Goal: Task Accomplishment & Management: Complete application form

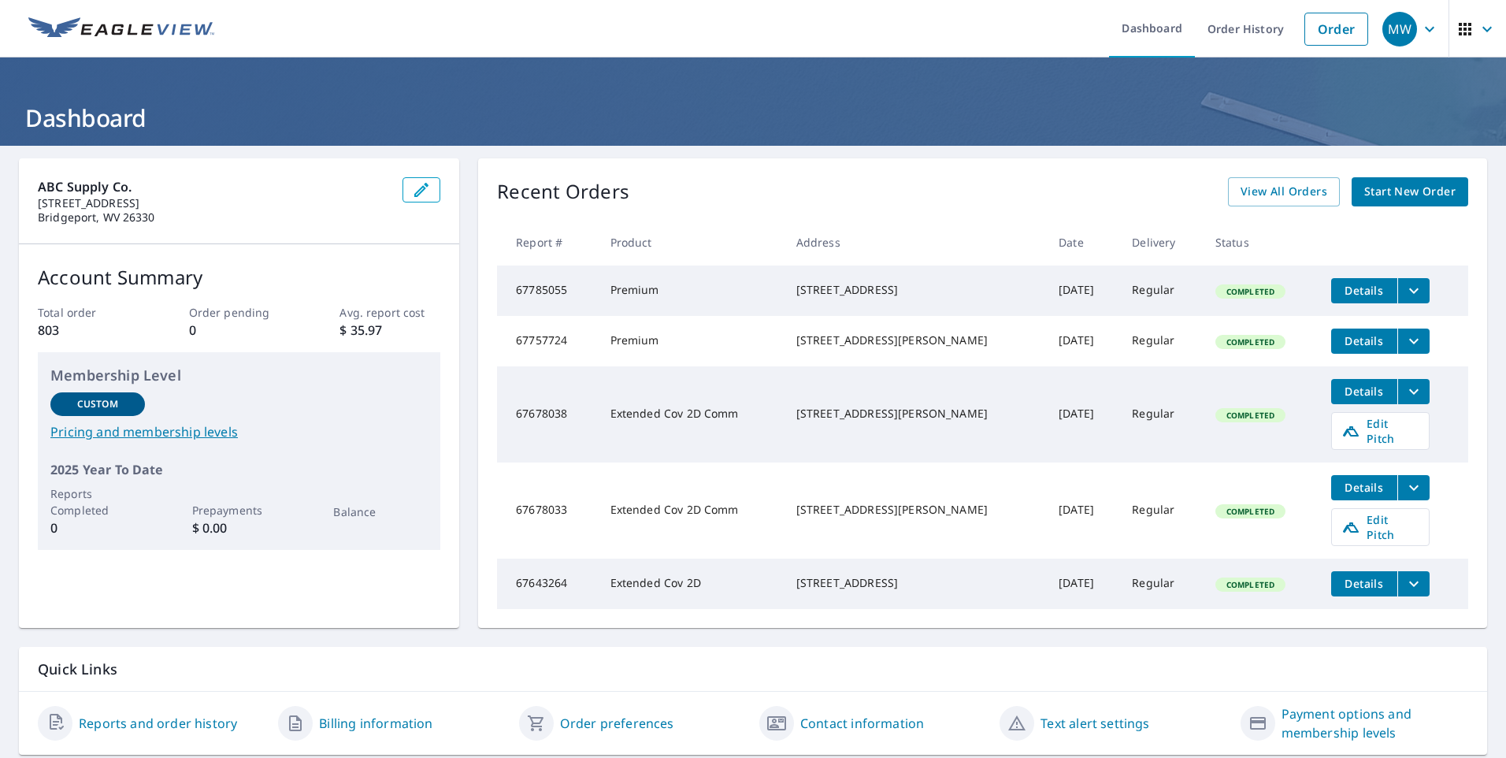
click at [1394, 191] on span "Start New Order" at bounding box center [1409, 192] width 91 height 20
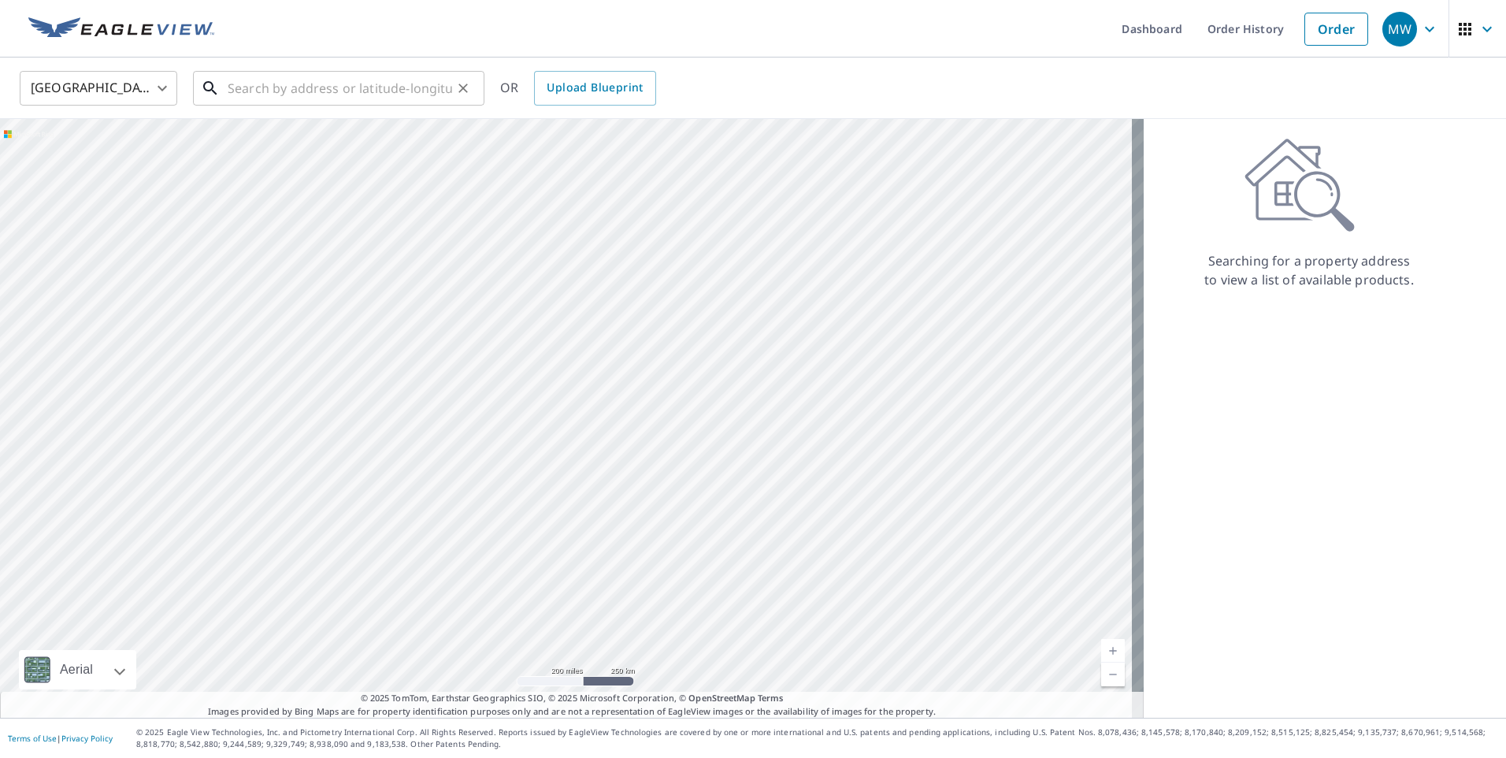
click at [247, 87] on input "text" at bounding box center [340, 88] width 224 height 44
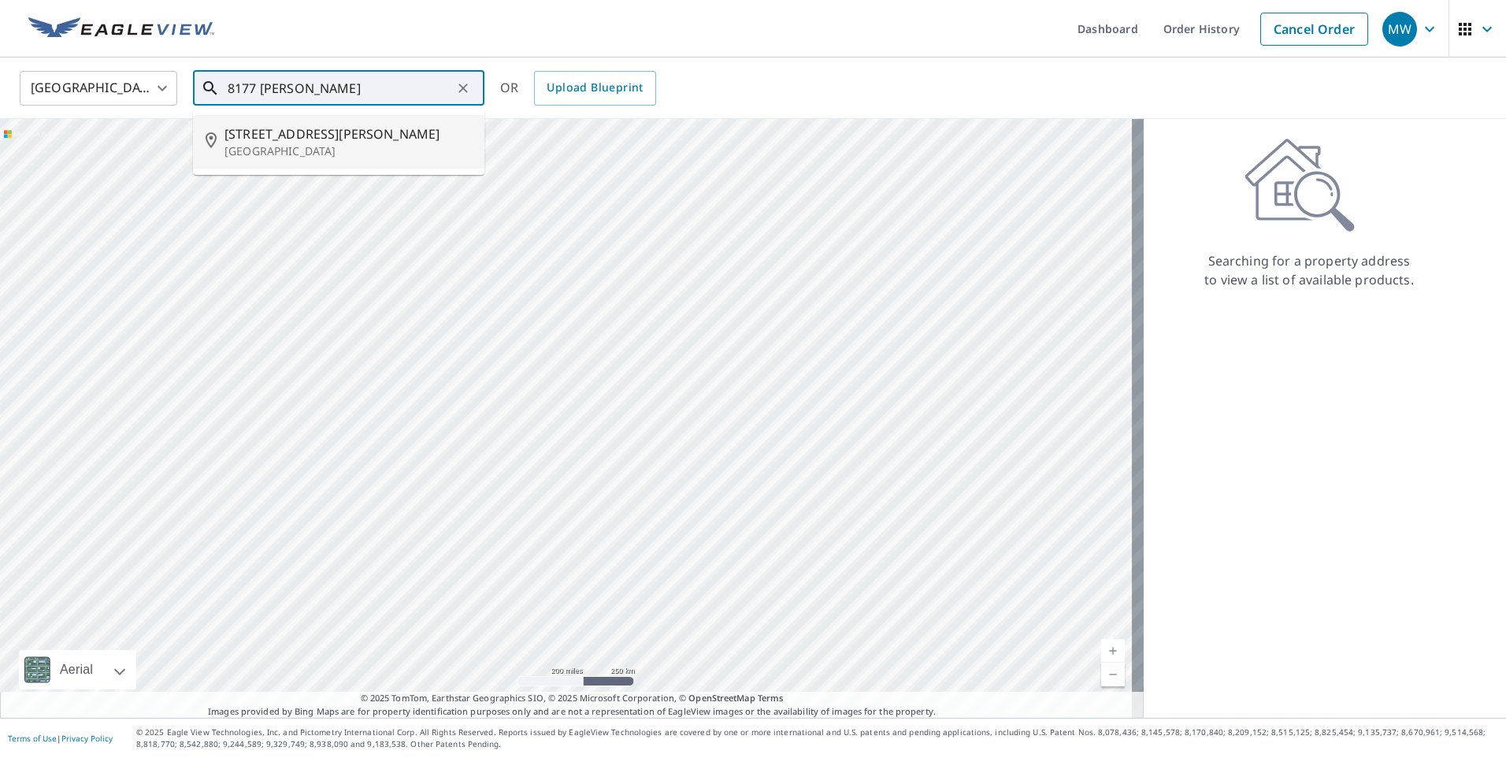
click at [273, 138] on span "[STREET_ADDRESS][PERSON_NAME]" at bounding box center [347, 133] width 247 height 19
type input "[STREET_ADDRESS][PERSON_NAME]"
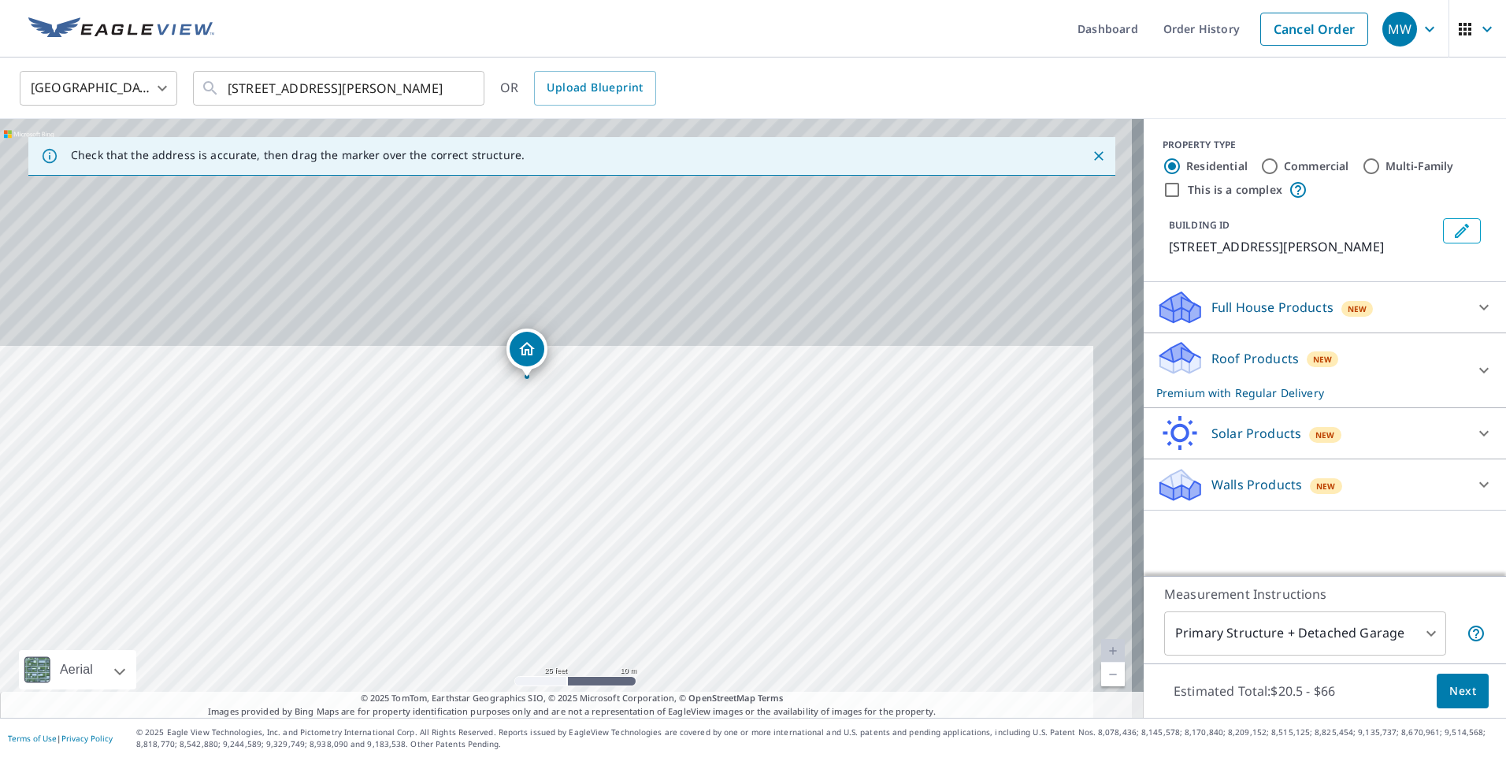
drag, startPoint x: 666, startPoint y: 306, endPoint x: 624, endPoint y: 609, distance: 305.3
click at [624, 609] on div "[STREET_ADDRESS][PERSON_NAME]" at bounding box center [572, 418] width 1144 height 599
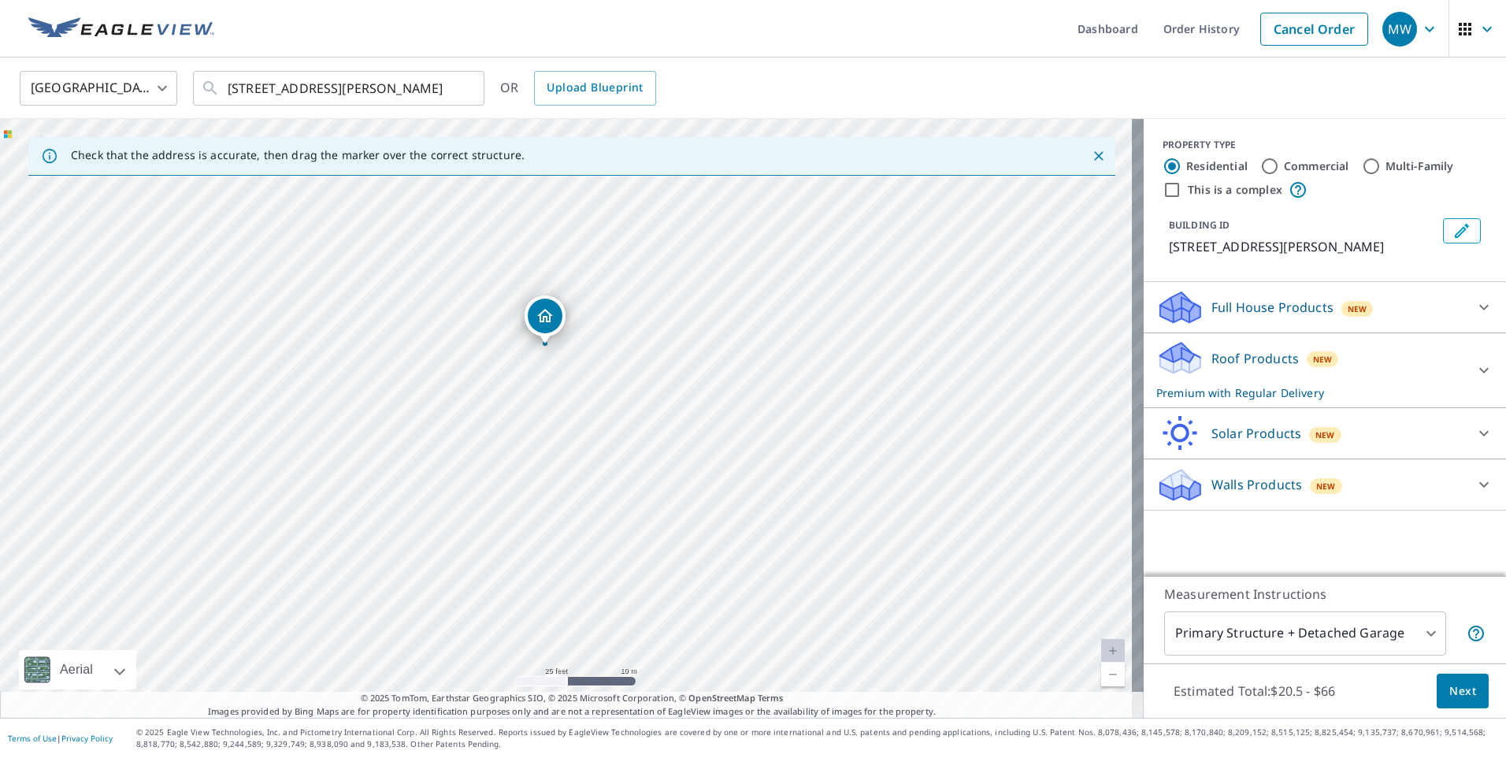
drag, startPoint x: 526, startPoint y: 347, endPoint x: 544, endPoint y: 313, distance: 37.7
drag, startPoint x: 662, startPoint y: 472, endPoint x: 522, endPoint y: 656, distance: 231.6
click at [522, 656] on div "[STREET_ADDRESS][PERSON_NAME]" at bounding box center [572, 418] width 1144 height 599
drag, startPoint x: 732, startPoint y: 304, endPoint x: 771, endPoint y: 180, distance: 129.8
click at [771, 180] on div "[STREET_ADDRESS][PERSON_NAME]" at bounding box center [572, 418] width 1144 height 599
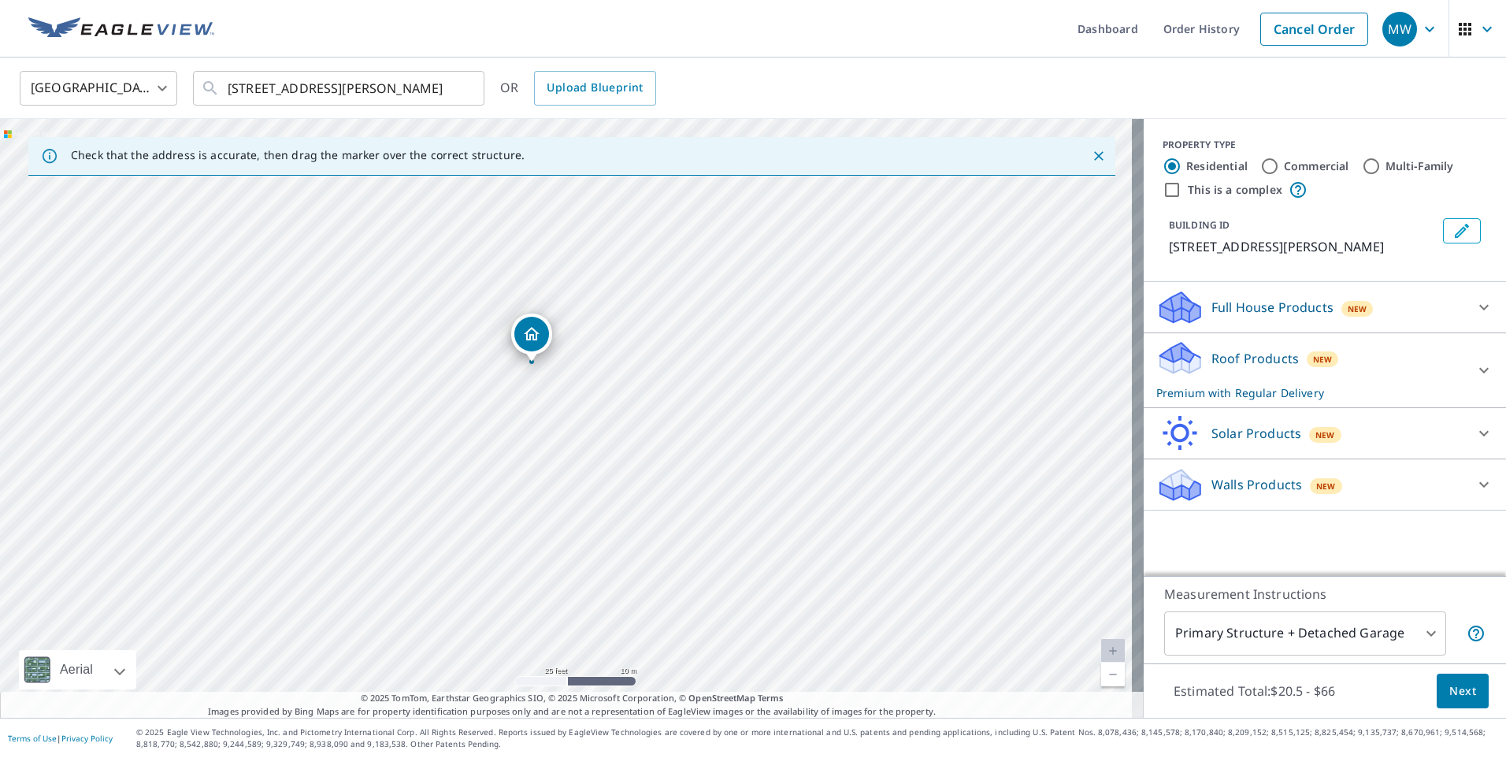
drag, startPoint x: 632, startPoint y: 400, endPoint x: 699, endPoint y: 288, distance: 129.9
click at [699, 288] on div "[STREET_ADDRESS][PERSON_NAME]" at bounding box center [572, 418] width 1144 height 599
click at [1420, 630] on body "MW MW Dashboard Order History Cancel Order MW [GEOGRAPHIC_DATA] US ​ [STREET_AD…" at bounding box center [753, 379] width 1506 height 758
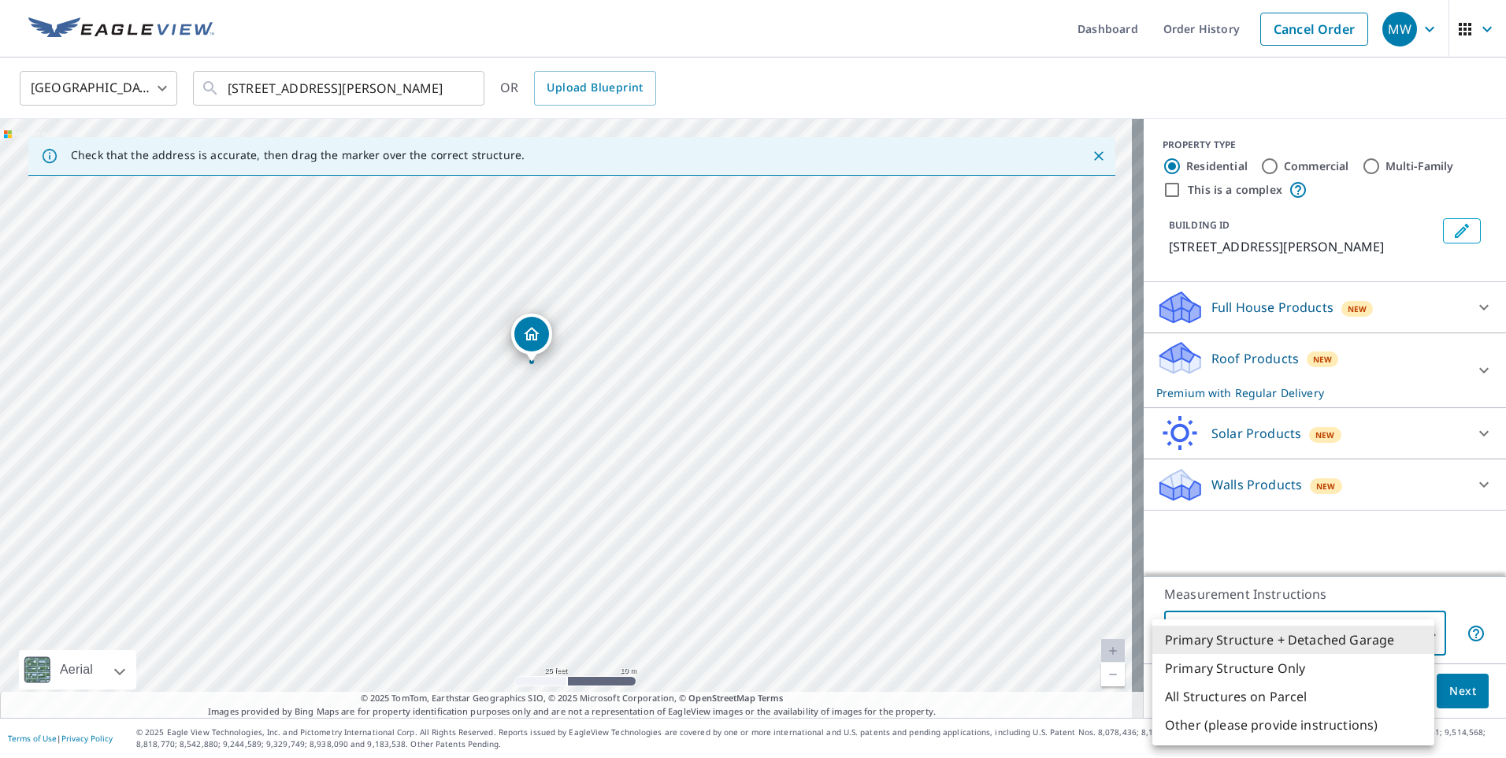
click at [1420, 630] on li "Primary Structure + Detached Garage" at bounding box center [1293, 639] width 282 height 28
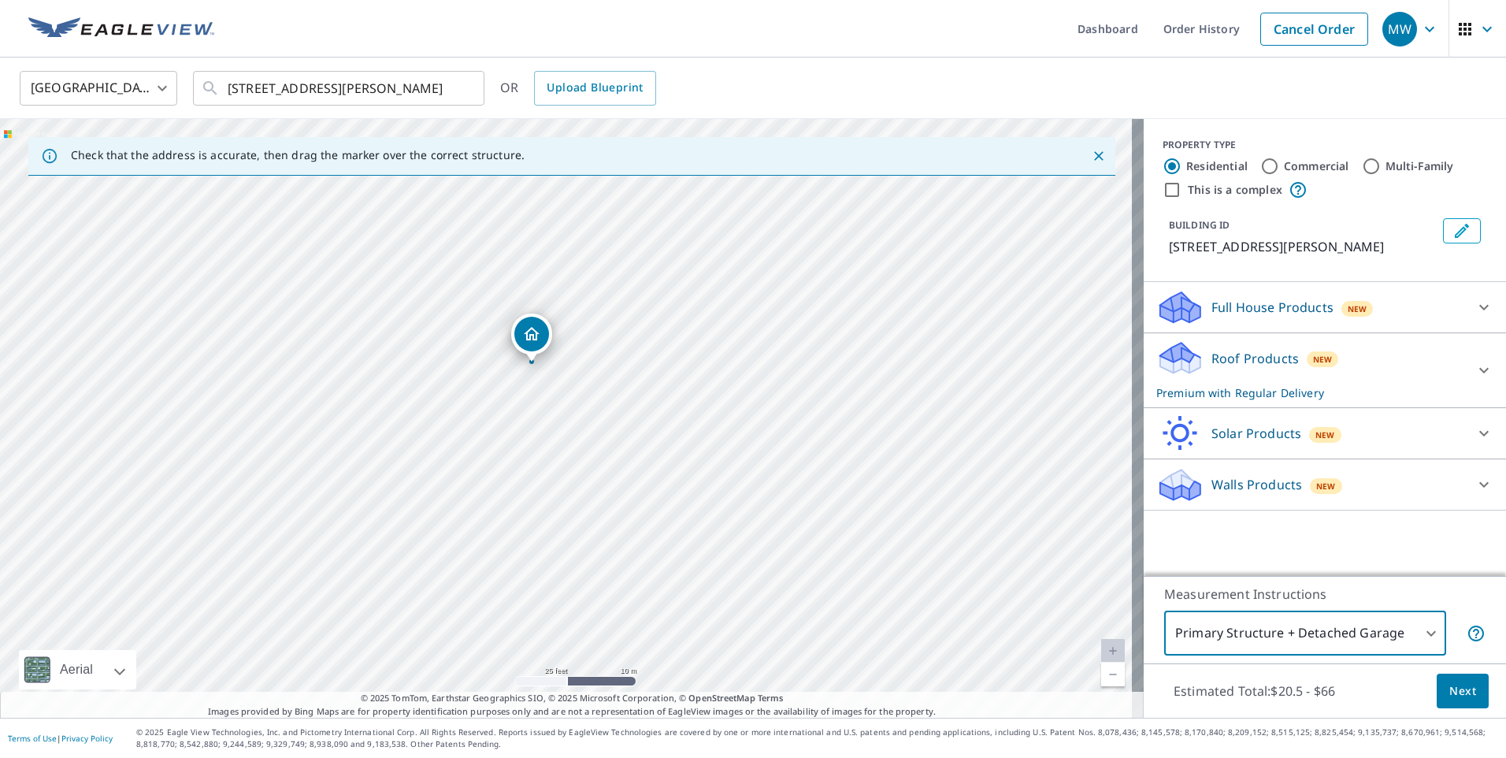
click at [1449, 694] on span "Next" at bounding box center [1462, 691] width 27 height 20
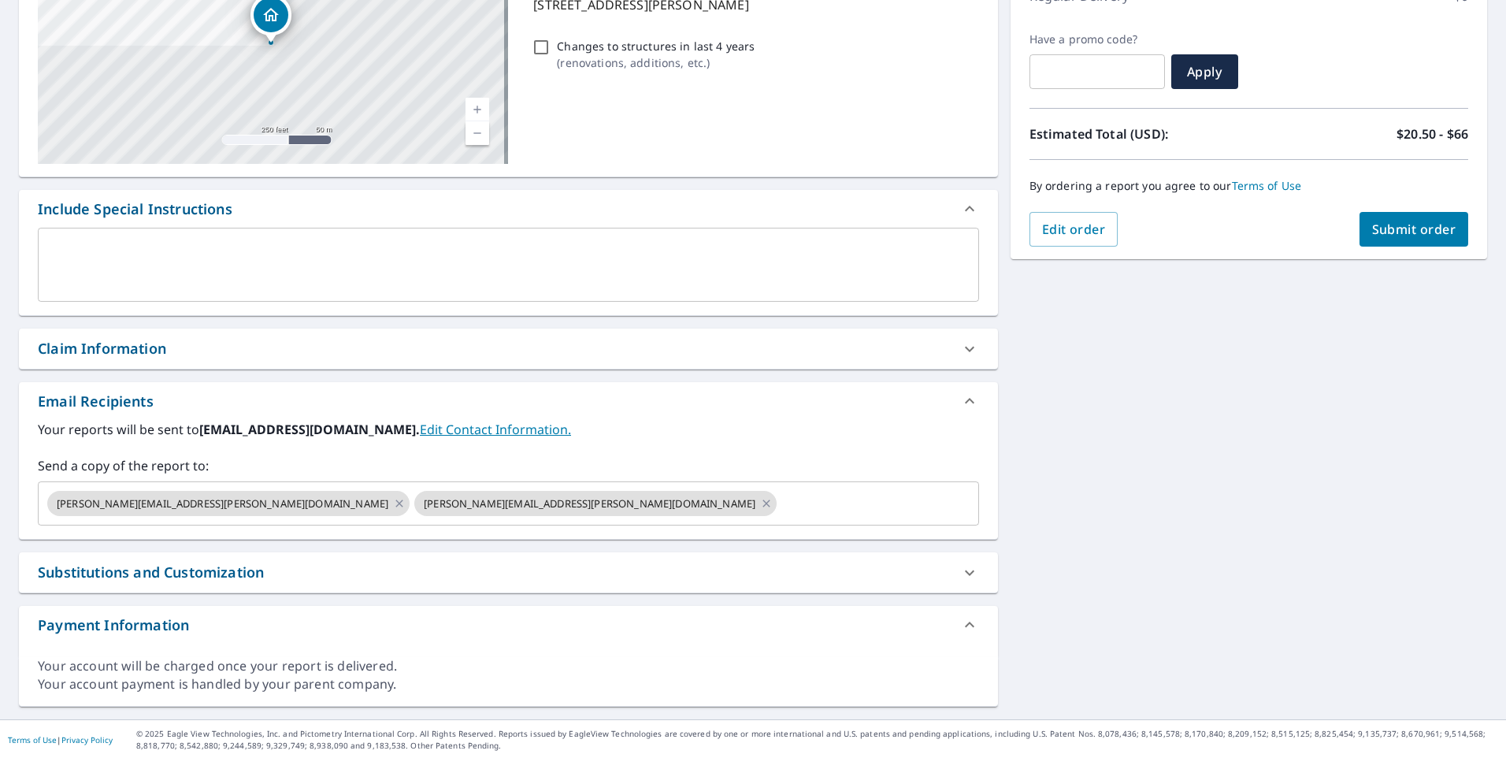
scroll to position [245, 0]
click at [395, 500] on icon at bounding box center [398, 501] width 7 height 7
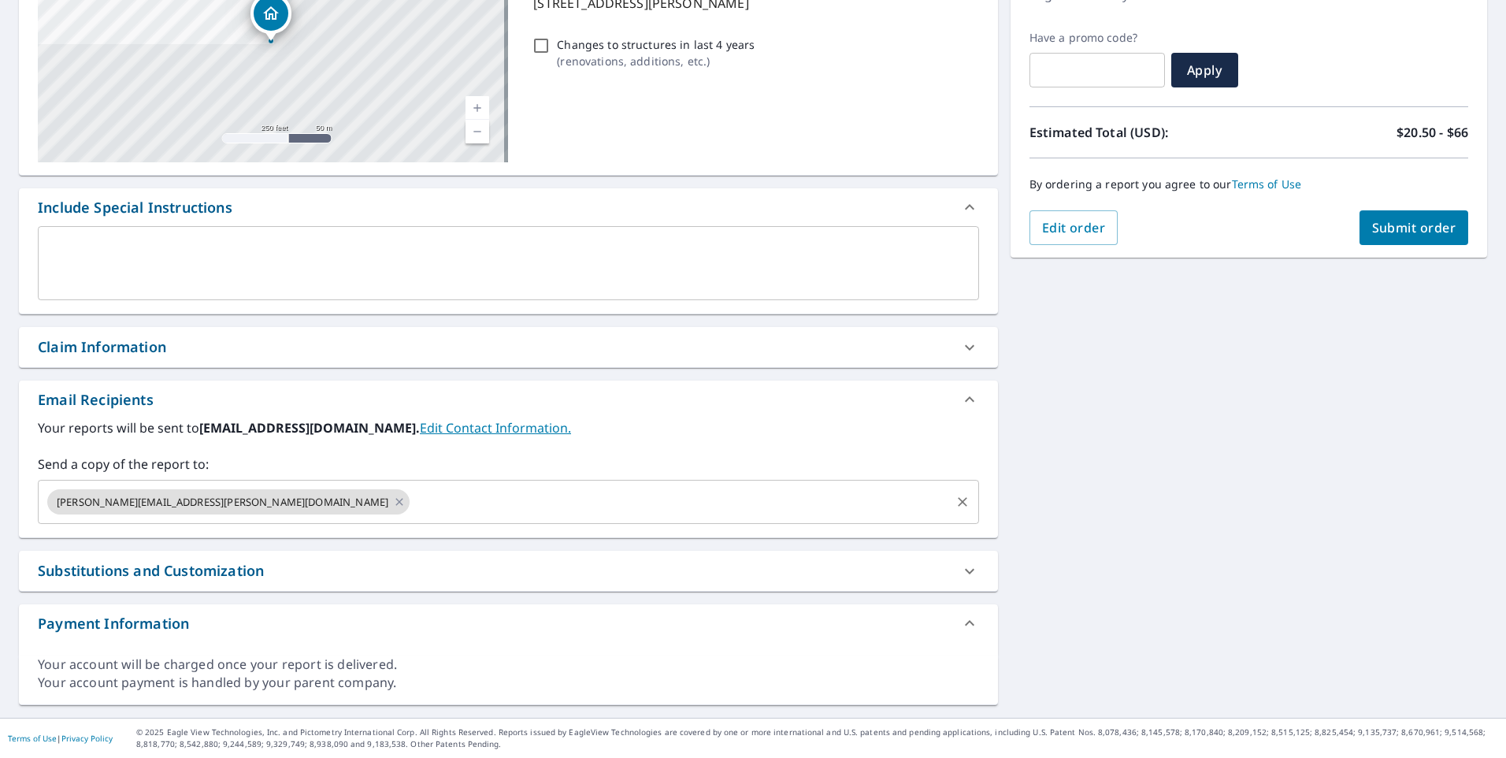
click at [412, 499] on input "text" at bounding box center [680, 502] width 536 height 30
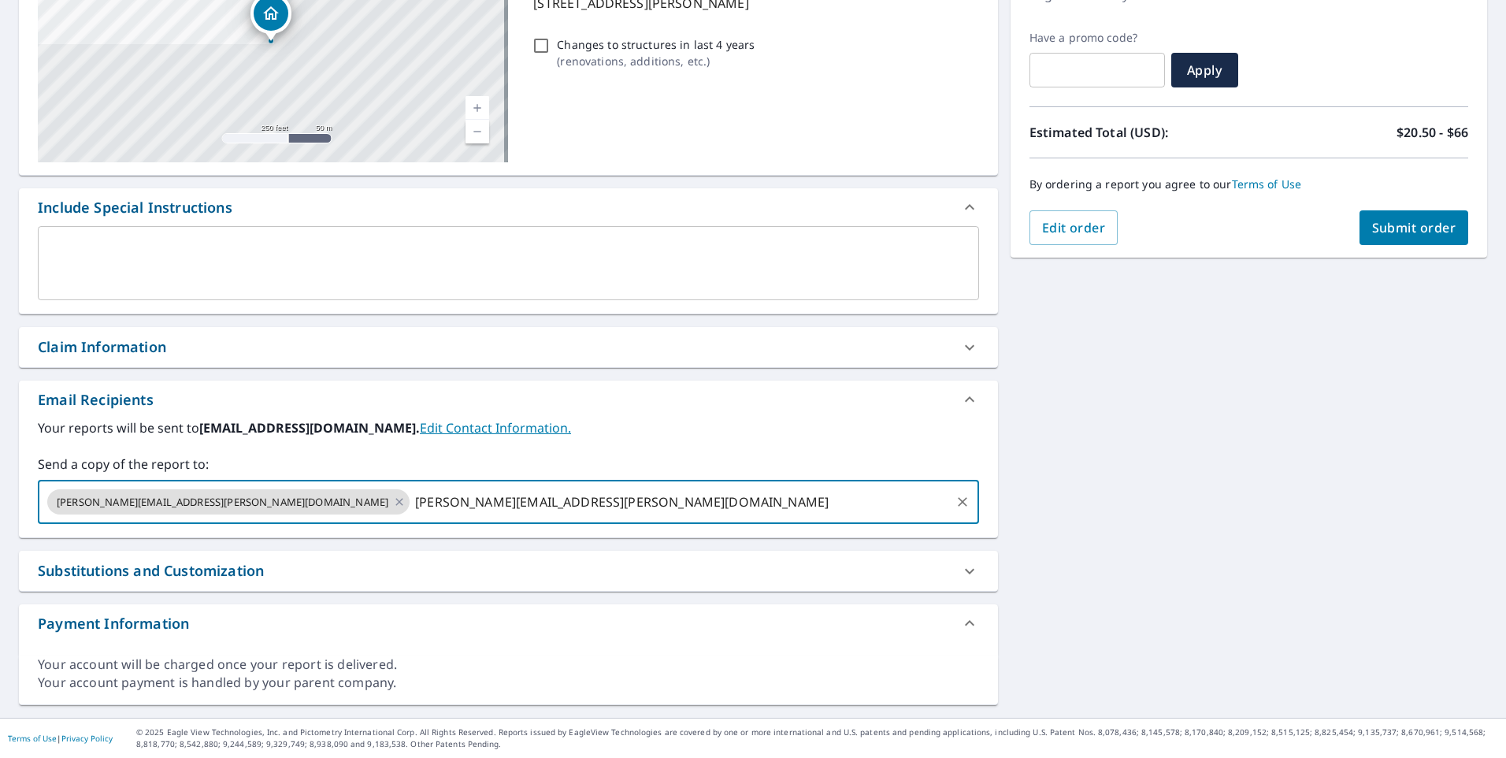
type input "[PERSON_NAME][EMAIL_ADDRESS][PERSON_NAME][DOMAIN_NAME]"
type input "[EMAIL_ADDRESS][DOMAIN_NAME]"
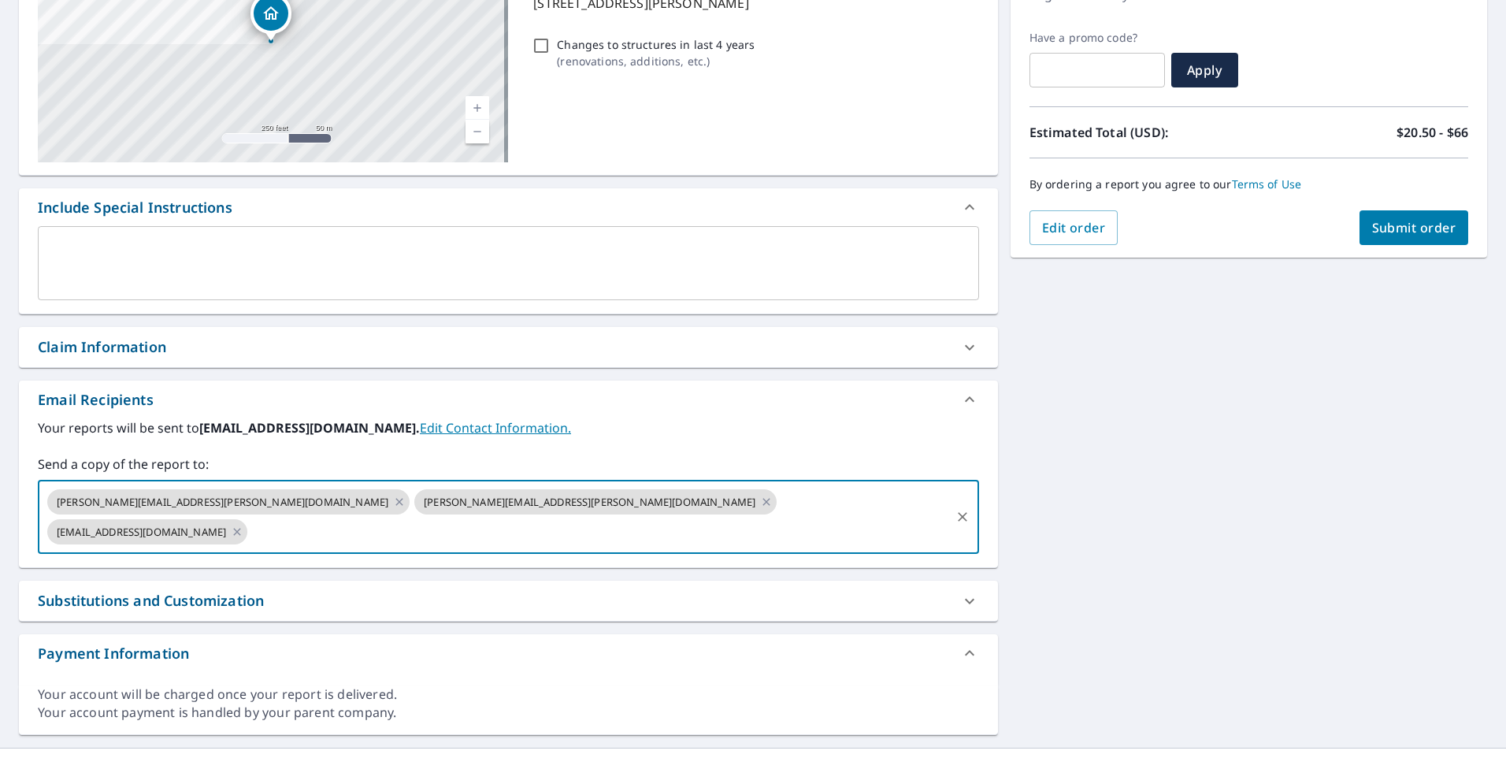
click at [1383, 228] on span "Submit order" at bounding box center [1414, 227] width 84 height 17
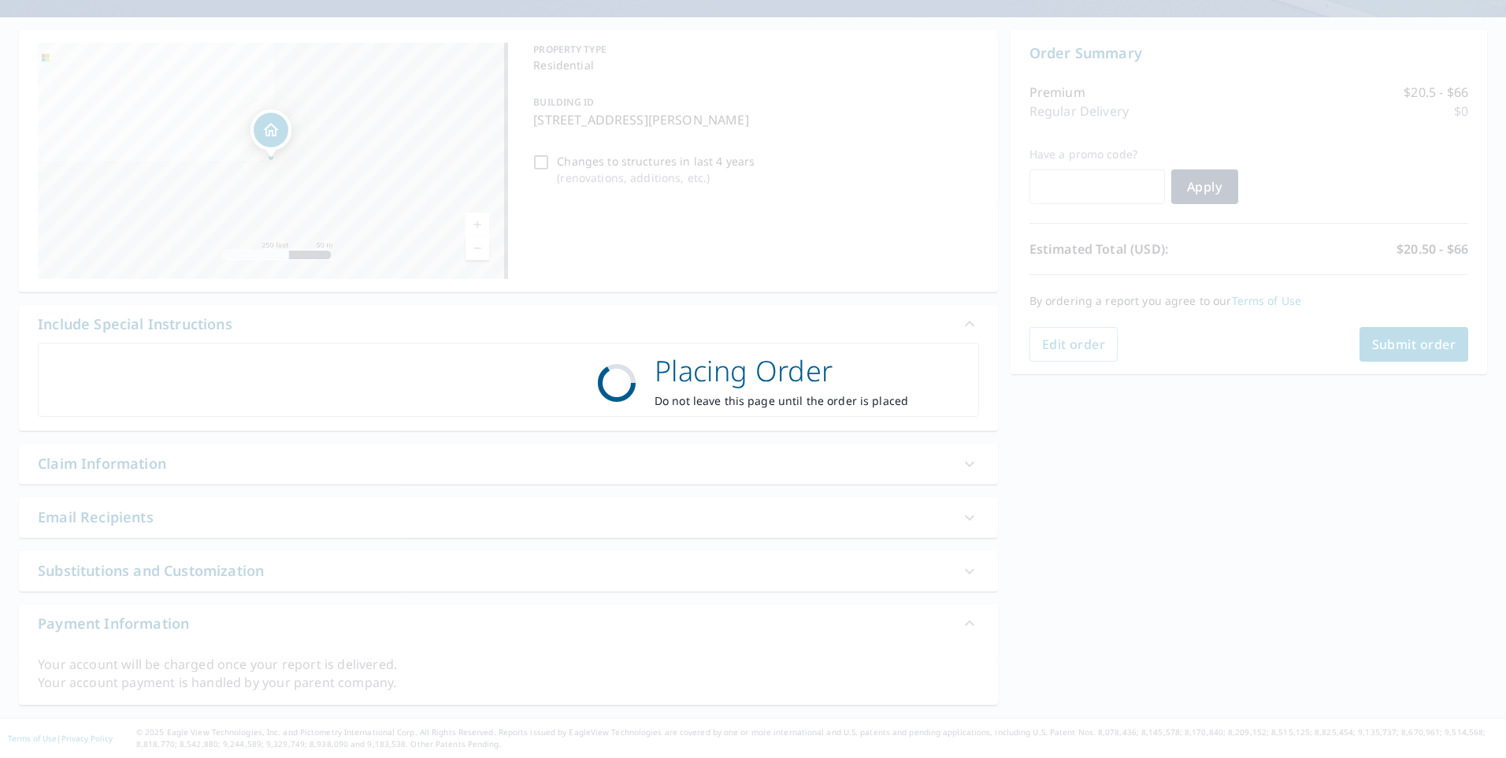
scroll to position [128, 0]
